Goal: Navigation & Orientation: Find specific page/section

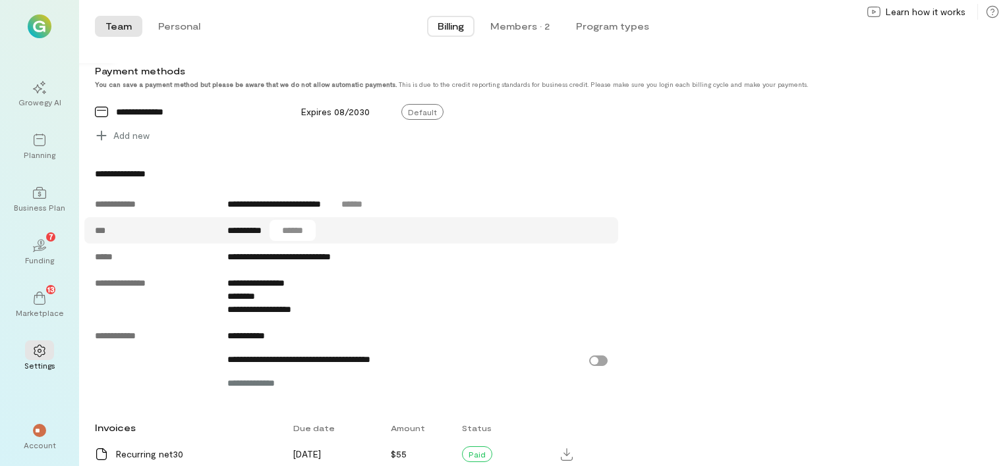
scroll to position [519, 0]
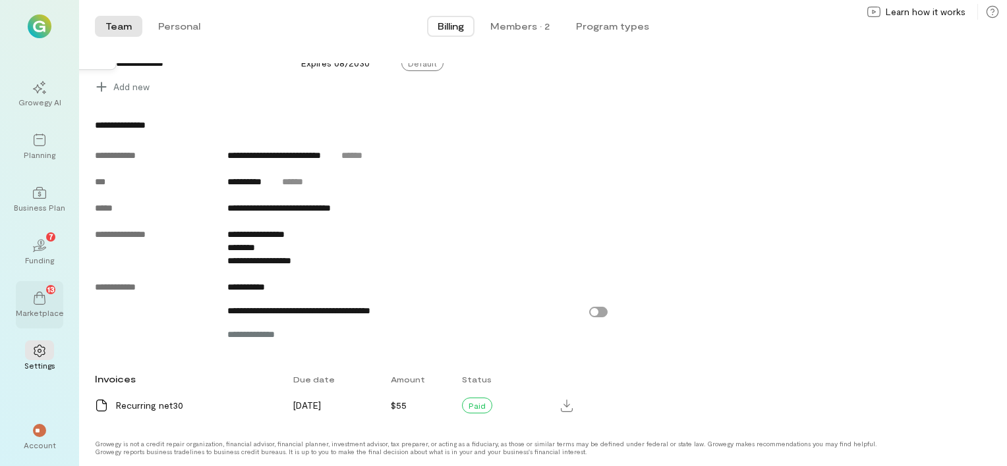
click at [40, 308] on div "Marketplace" at bounding box center [40, 313] width 48 height 11
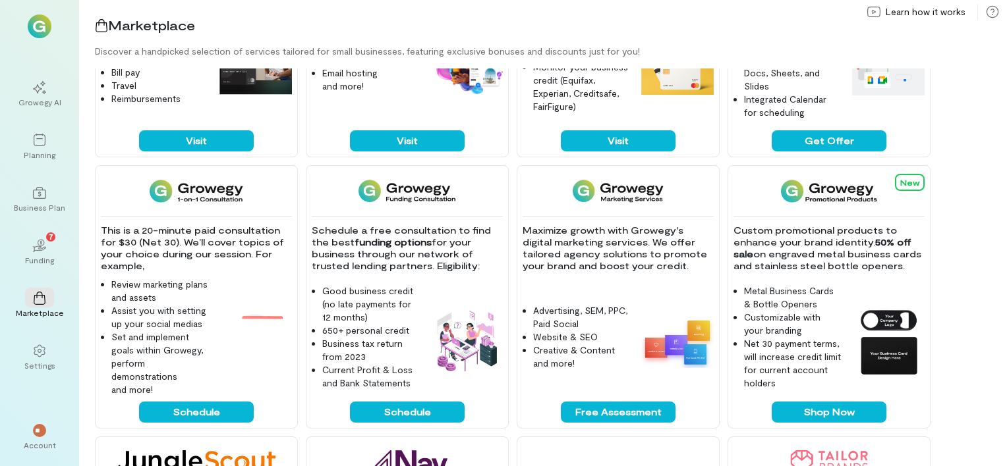
scroll to position [37, 0]
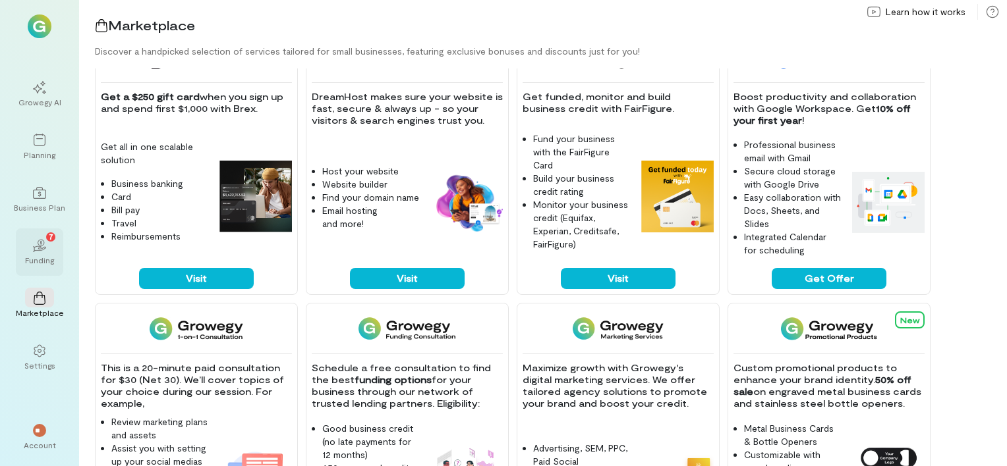
click at [55, 262] on div "02 7 Funding" at bounding box center [39, 252] width 47 height 47
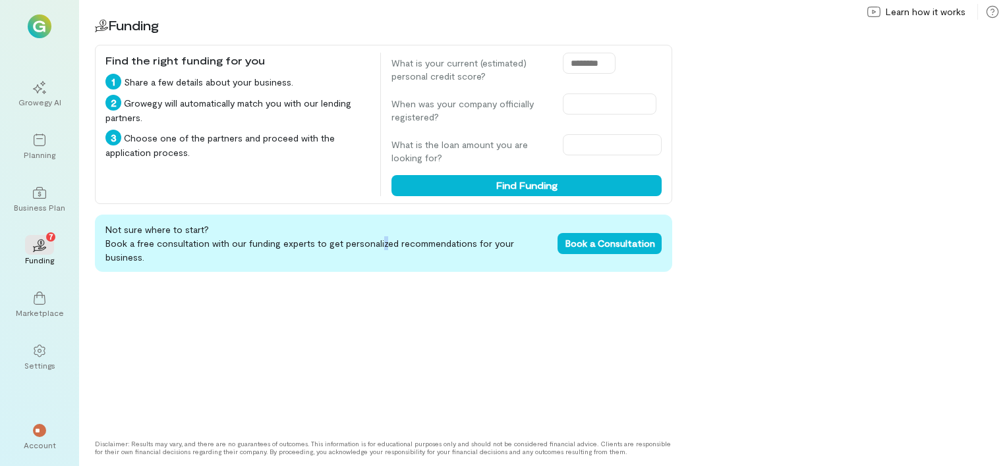
drag, startPoint x: 55, startPoint y: 262, endPoint x: 377, endPoint y: 290, distance: 322.7
click at [377, 290] on div "Not sure where to start? Book a free consultation with our funding experts to g…" at bounding box center [383, 322] width 577 height 215
click at [44, 188] on icon at bounding box center [39, 192] width 13 height 13
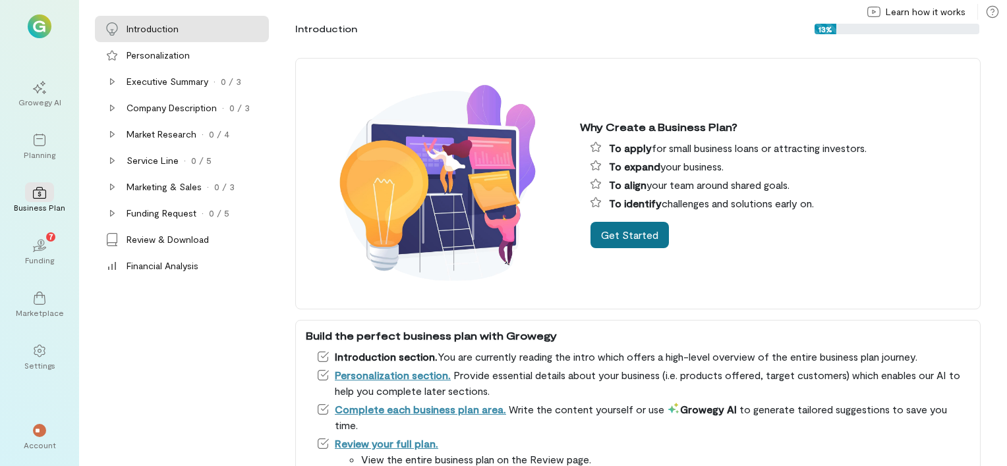
click at [617, 236] on button "Get Started" at bounding box center [629, 235] width 78 height 26
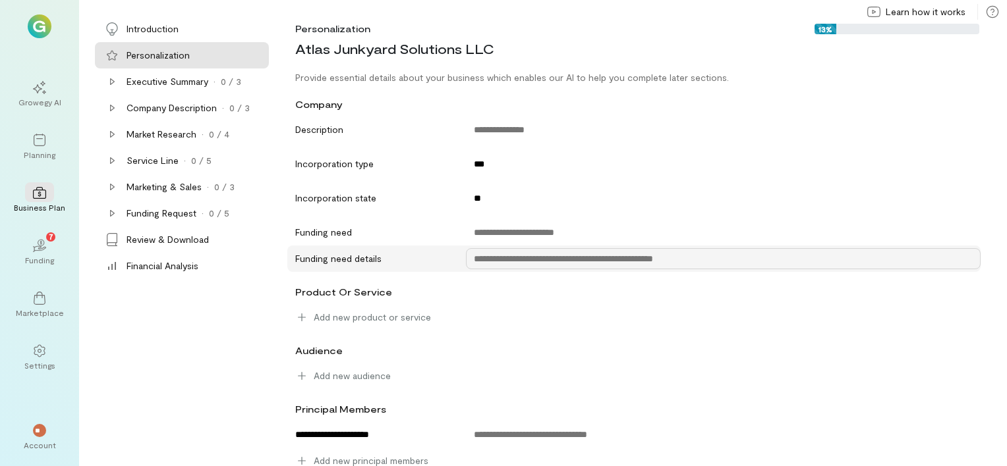
scroll to position [26, 0]
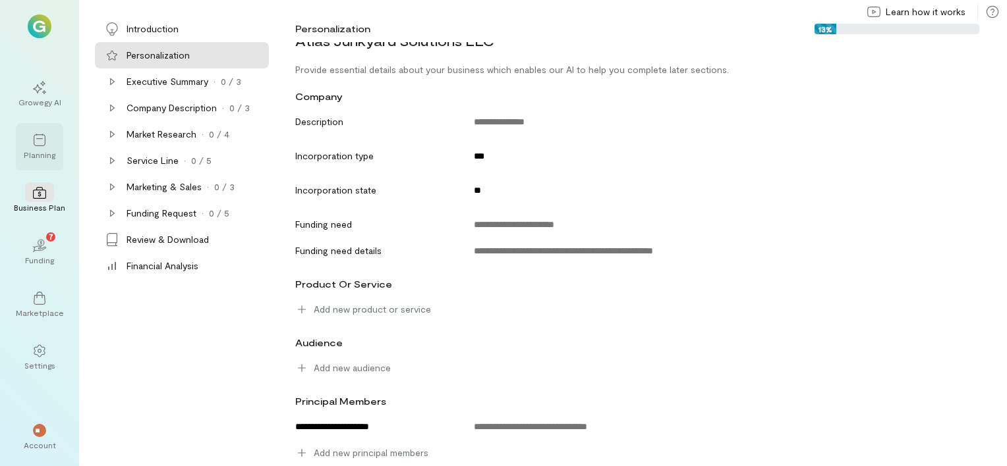
click at [45, 152] on div "Planning" at bounding box center [40, 155] width 32 height 11
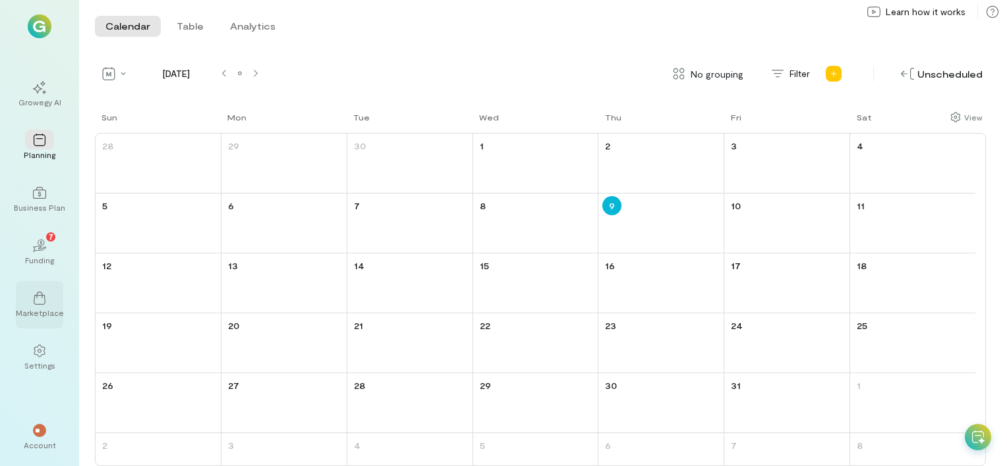
click at [38, 308] on div "Marketplace" at bounding box center [40, 313] width 48 height 11
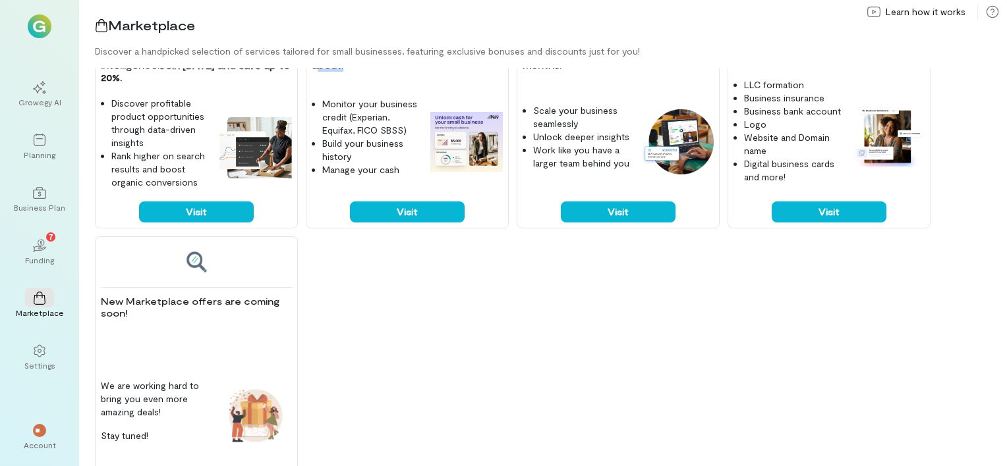
scroll to position [696, 0]
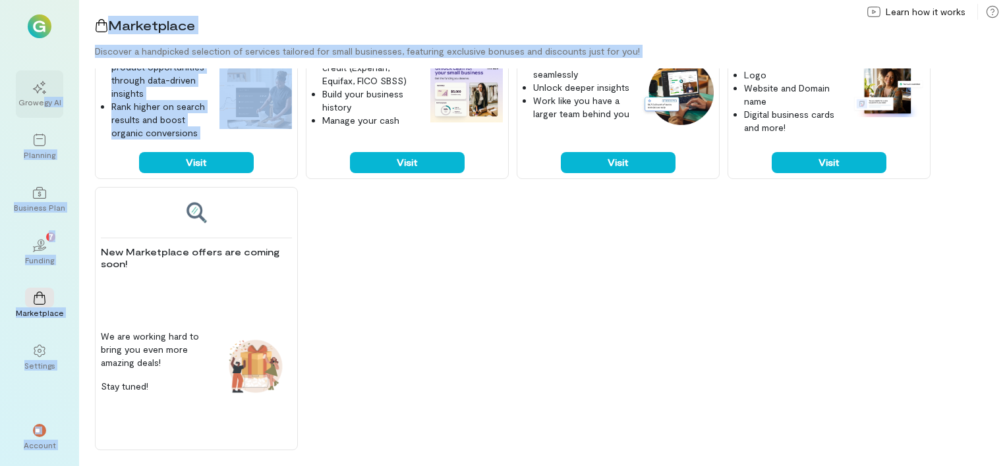
click at [40, 98] on div "Growegy AI" at bounding box center [39, 102] width 43 height 11
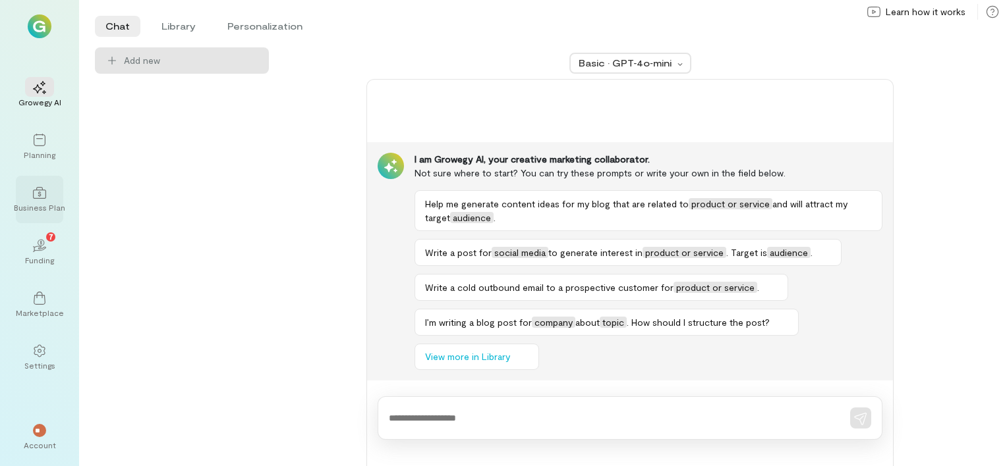
click at [28, 190] on div at bounding box center [39, 192] width 29 height 20
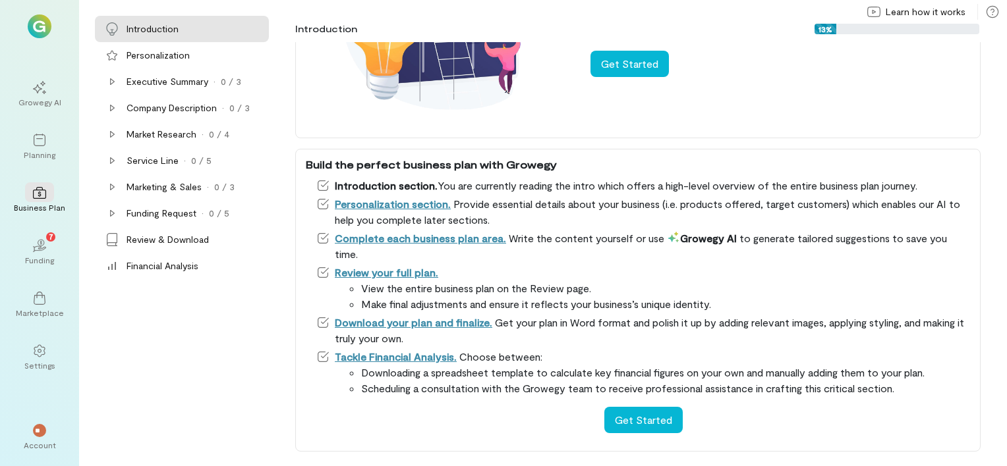
scroll to position [172, 0]
click at [43, 362] on div "Settings" at bounding box center [39, 365] width 31 height 11
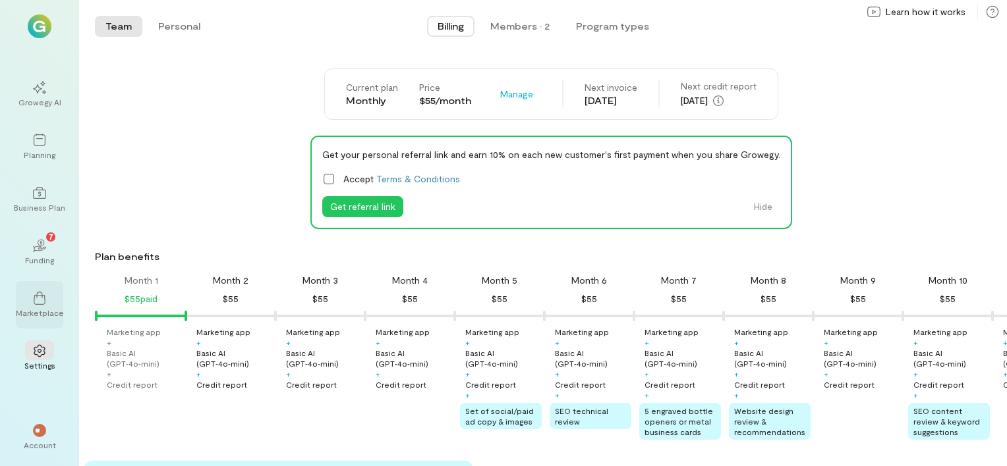
click at [37, 296] on icon at bounding box center [39, 298] width 13 height 13
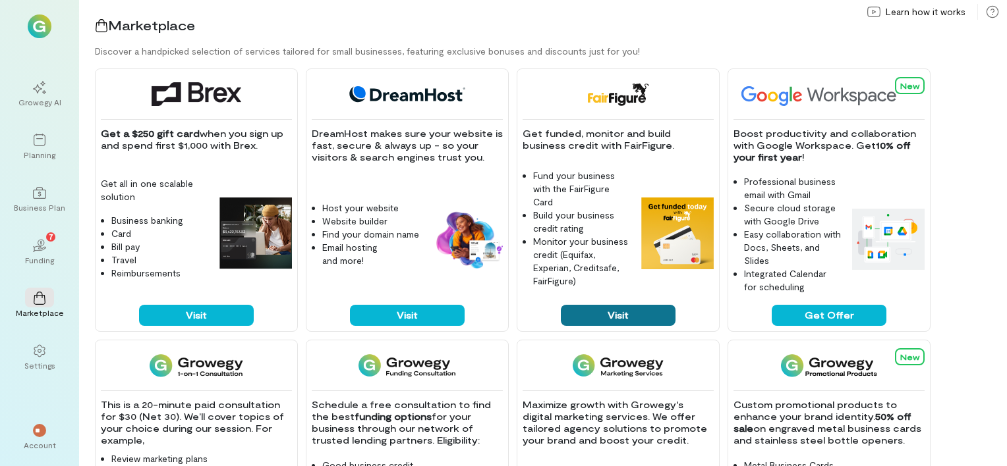
click at [617, 310] on button "Visit" at bounding box center [618, 315] width 115 height 21
